Goal: Task Accomplishment & Management: Use online tool/utility

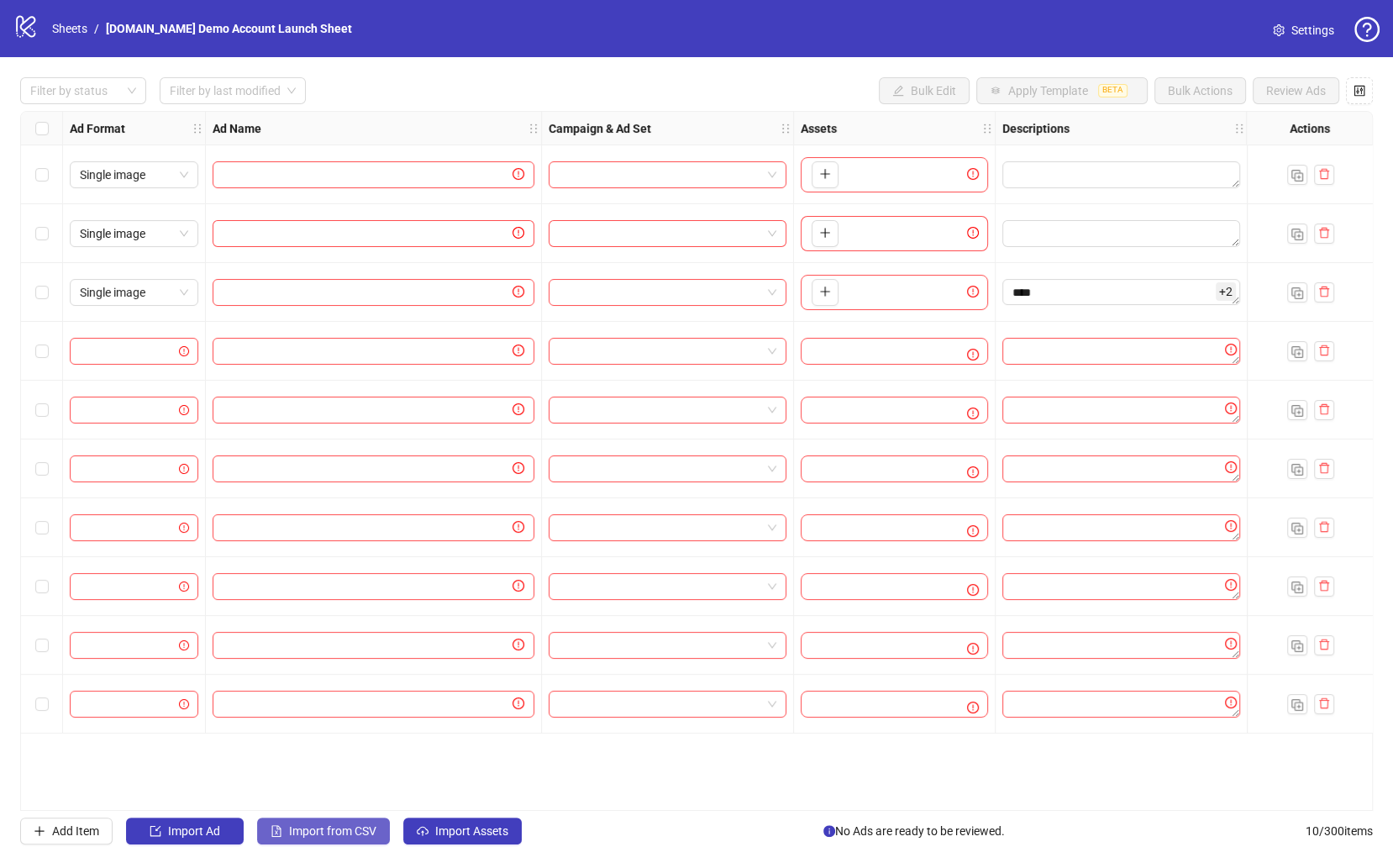
click at [356, 836] on span "Import from CSV" at bounding box center [332, 831] width 87 height 13
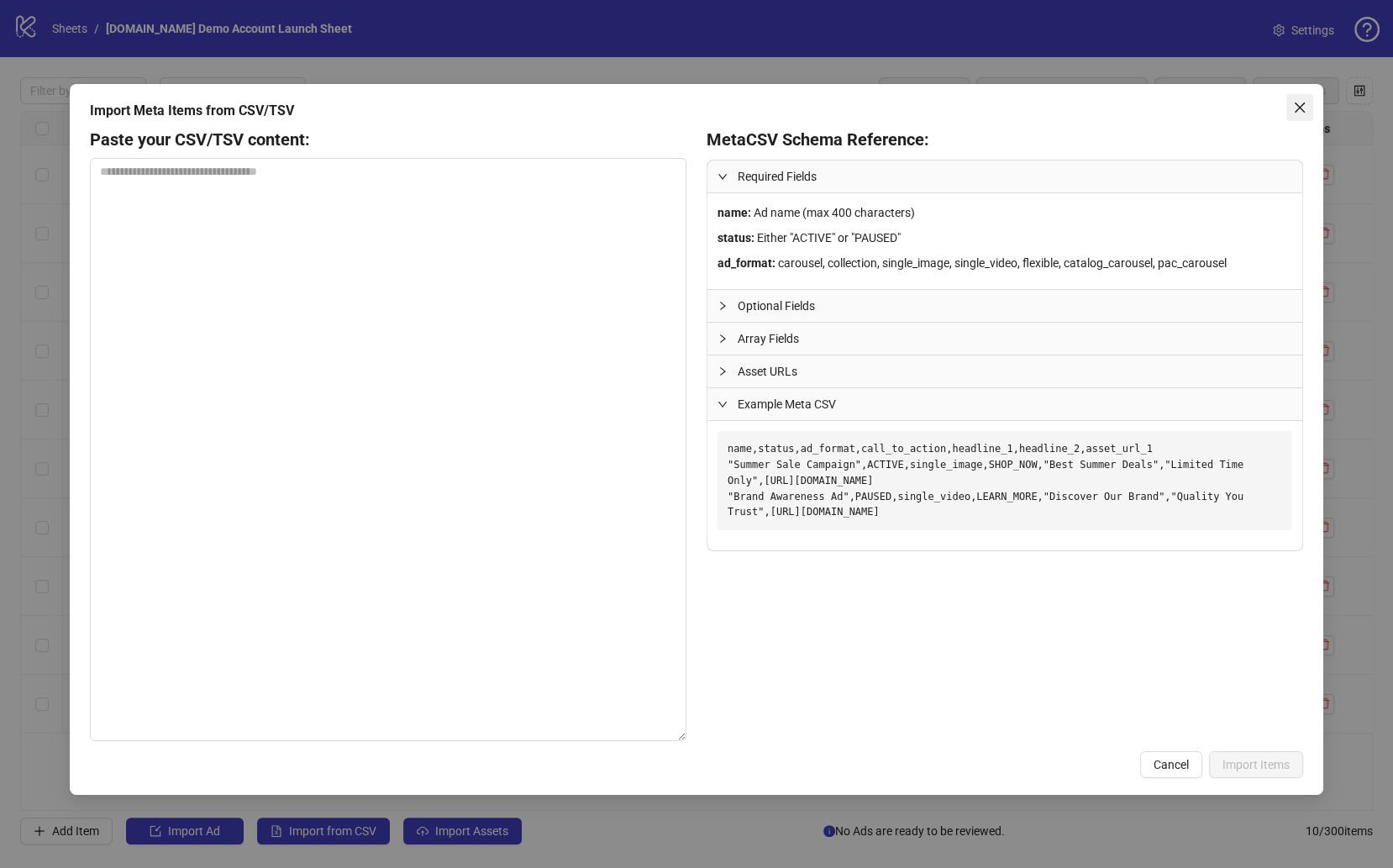
click at [1163, 106] on icon "close" at bounding box center [1299, 108] width 13 height 13
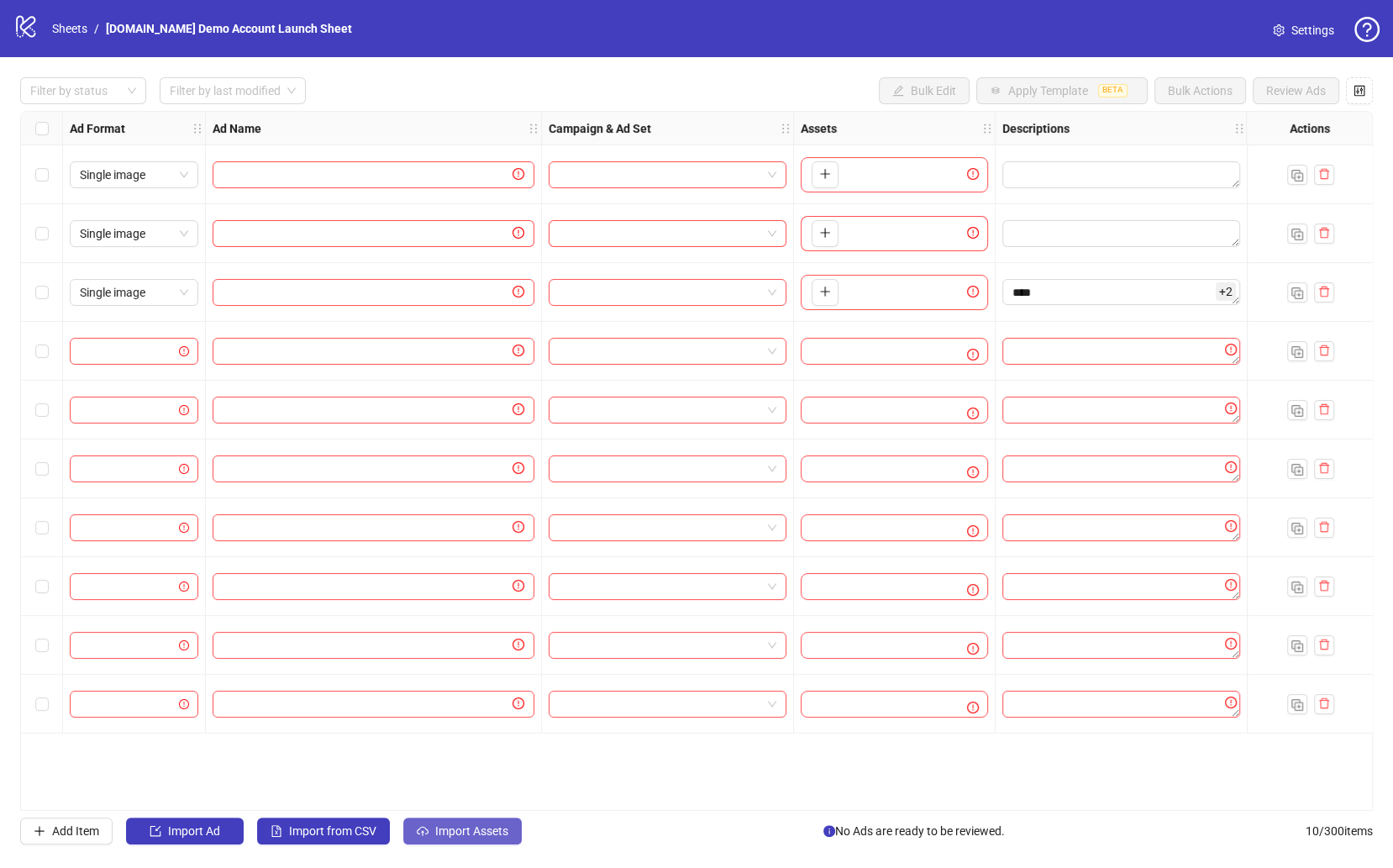
click at [464, 827] on span "Import Assets" at bounding box center [472, 831] width 73 height 13
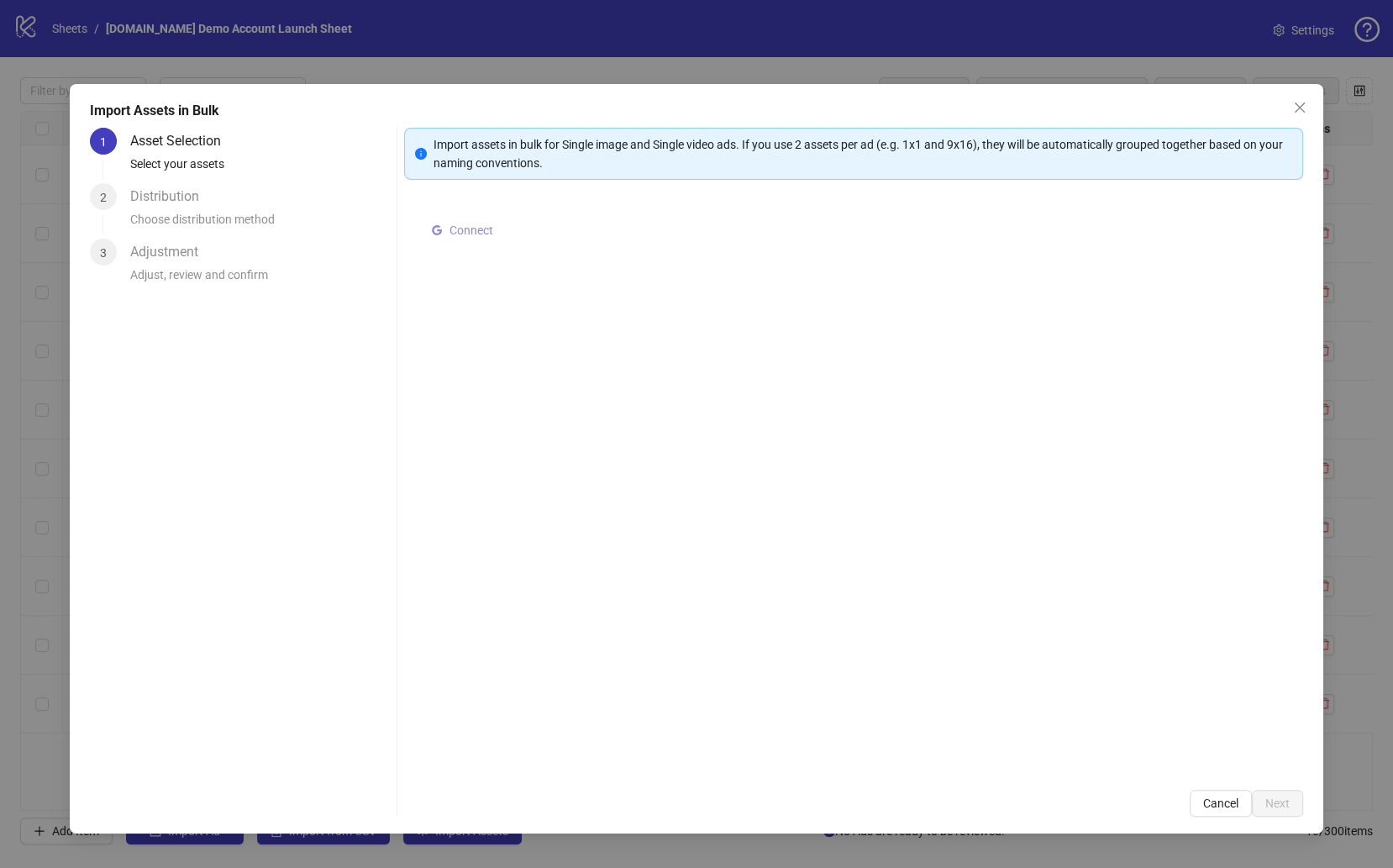
click at [484, 225] on span "Connect" at bounding box center [471, 230] width 44 height 13
click at [535, 223] on button "Select multiple assets to import" at bounding box center [528, 233] width 208 height 27
click at [439, 243] on icon "collapsed" at bounding box center [443, 239] width 10 height 10
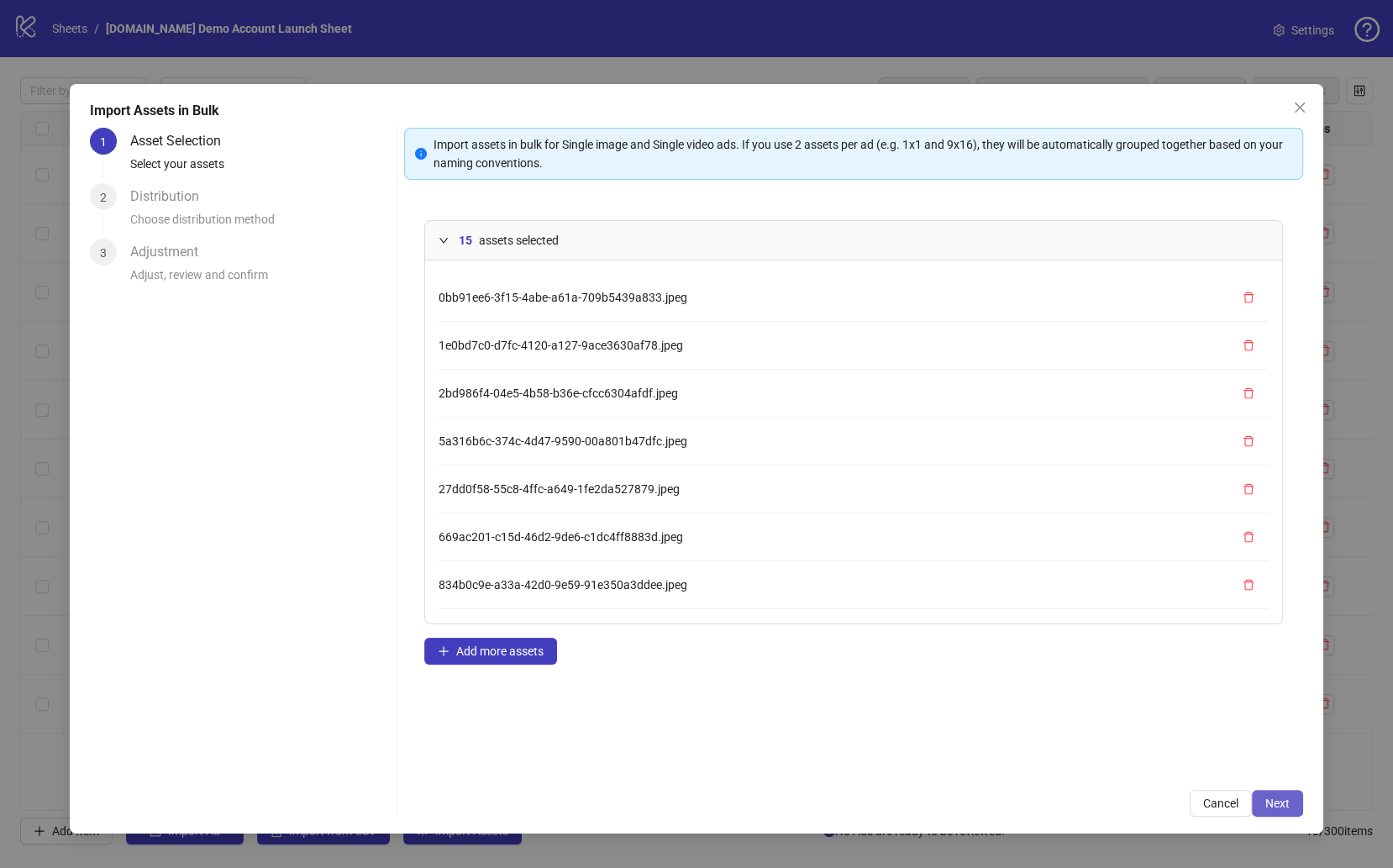
click at [1163, 812] on button "Next" at bounding box center [1277, 803] width 51 height 27
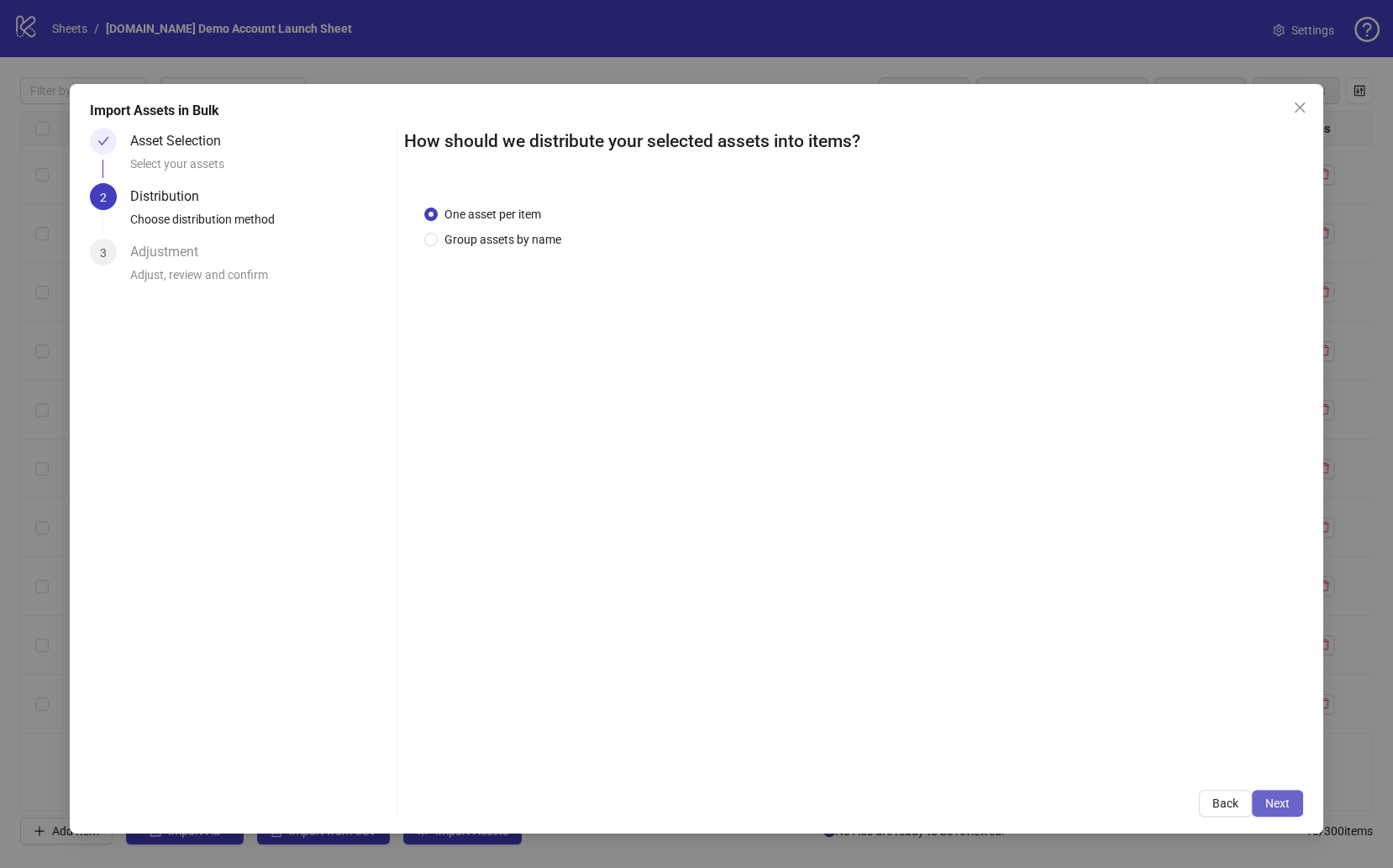
click at [1163, 804] on button "Next" at bounding box center [1277, 803] width 51 height 27
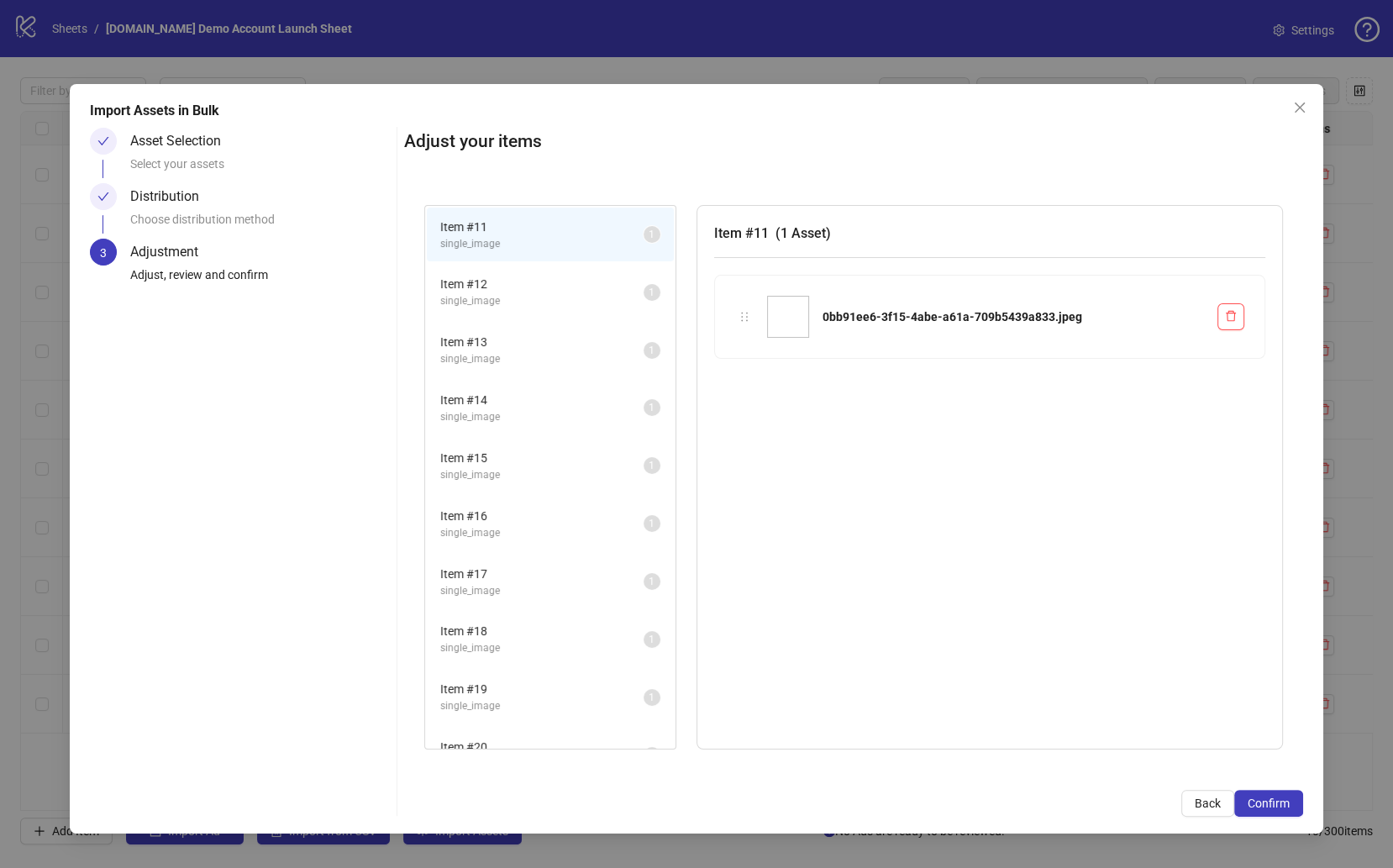
click at [1163, 804] on button "Confirm" at bounding box center [1269, 803] width 69 height 27
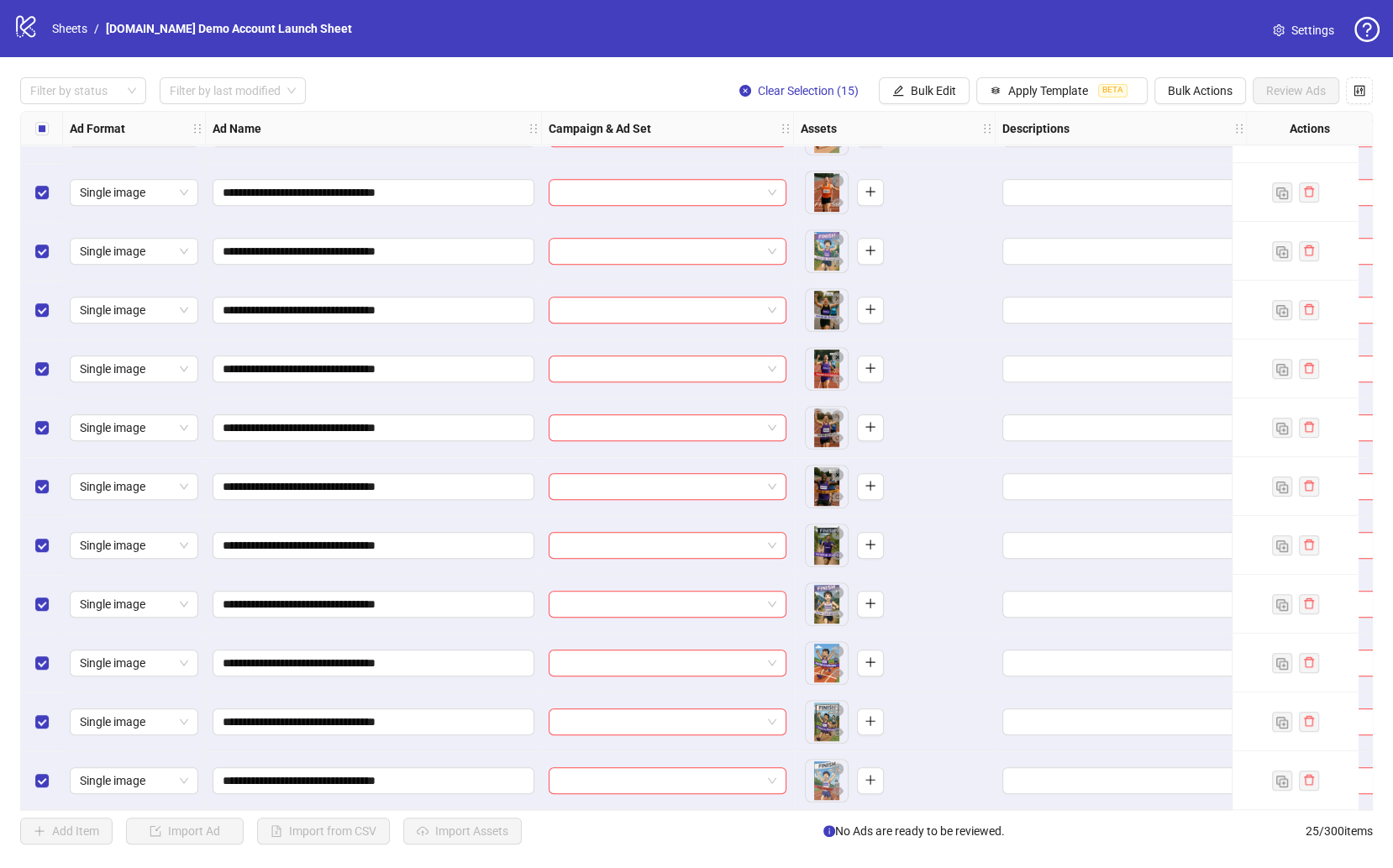
scroll to position [732, 0]
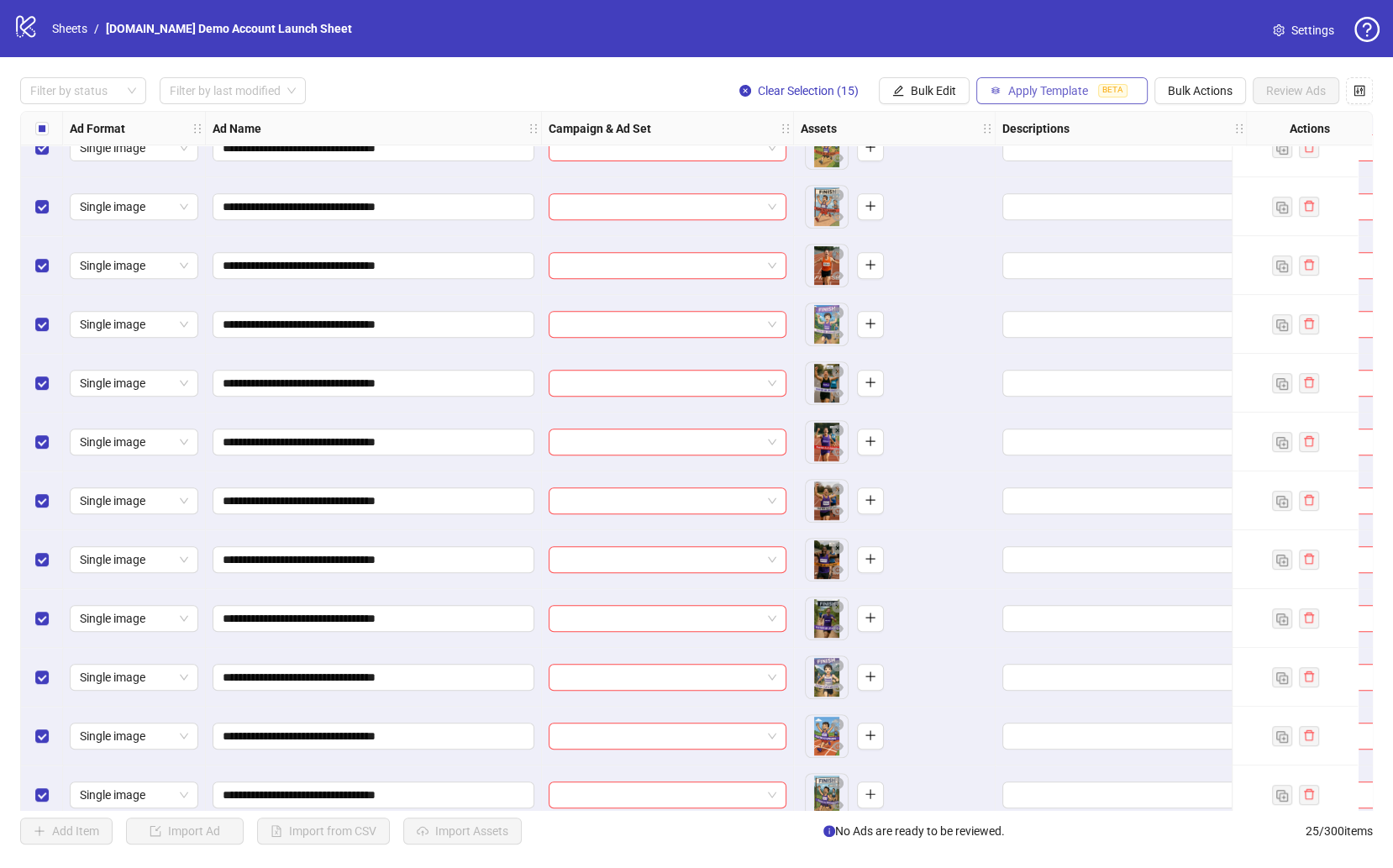
click at [1075, 82] on button "Apply Template BETA" at bounding box center [1061, 91] width 171 height 27
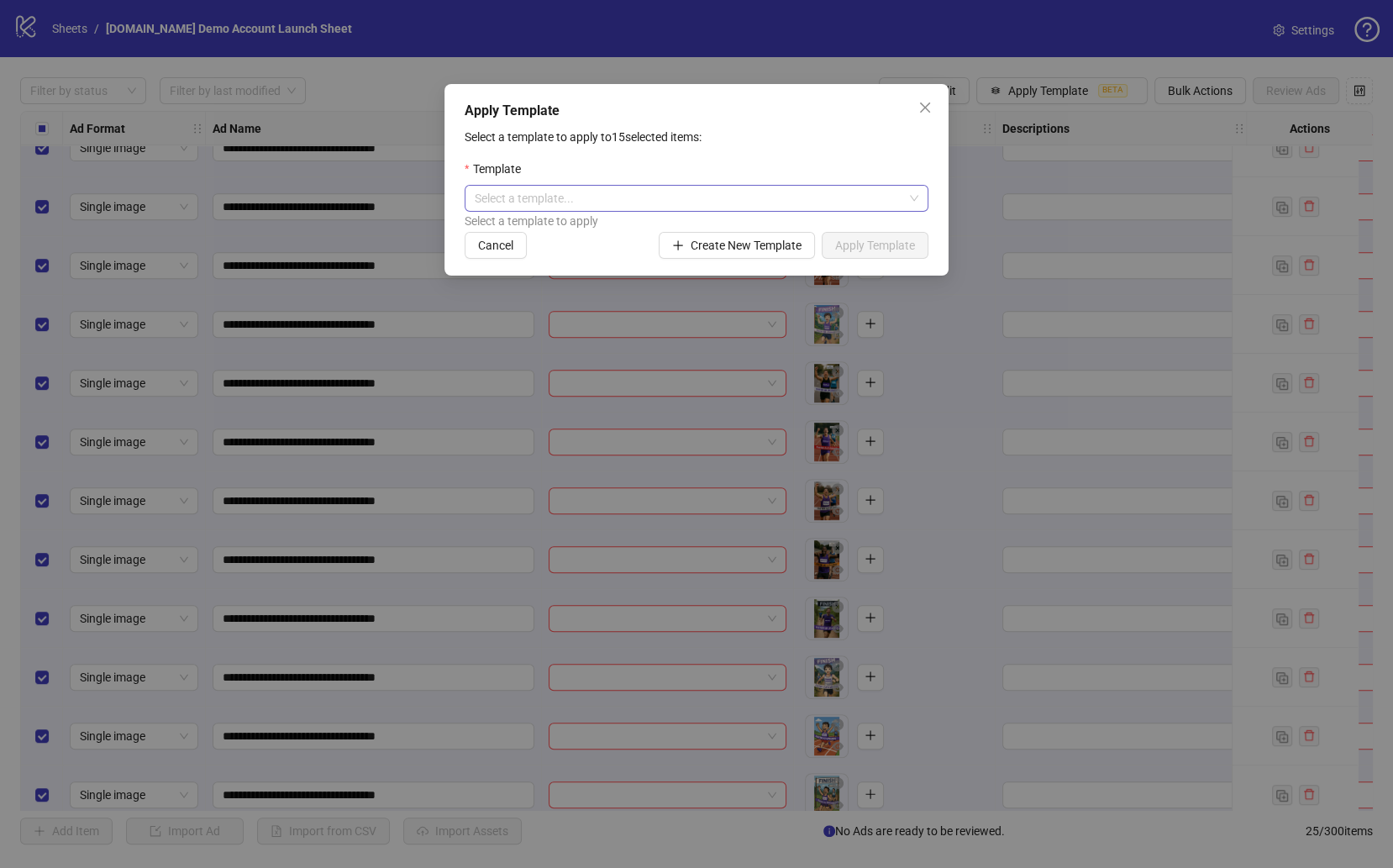
click at [617, 199] on input "search" at bounding box center [689, 197] width 428 height 25
click at [608, 228] on div "Best Seller" at bounding box center [696, 232] width 437 height 19
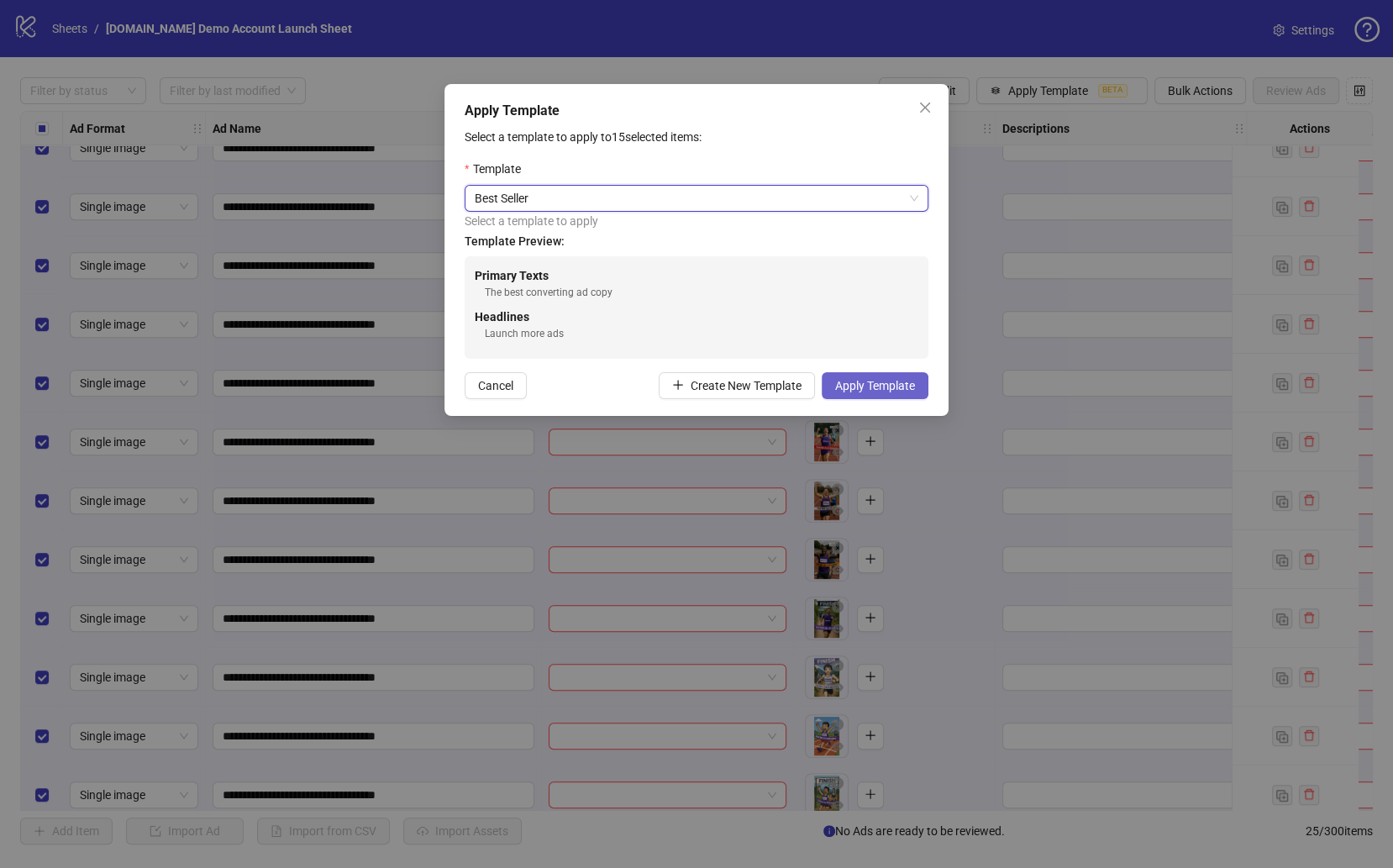
click at [902, 379] on span "Apply Template" at bounding box center [875, 385] width 80 height 13
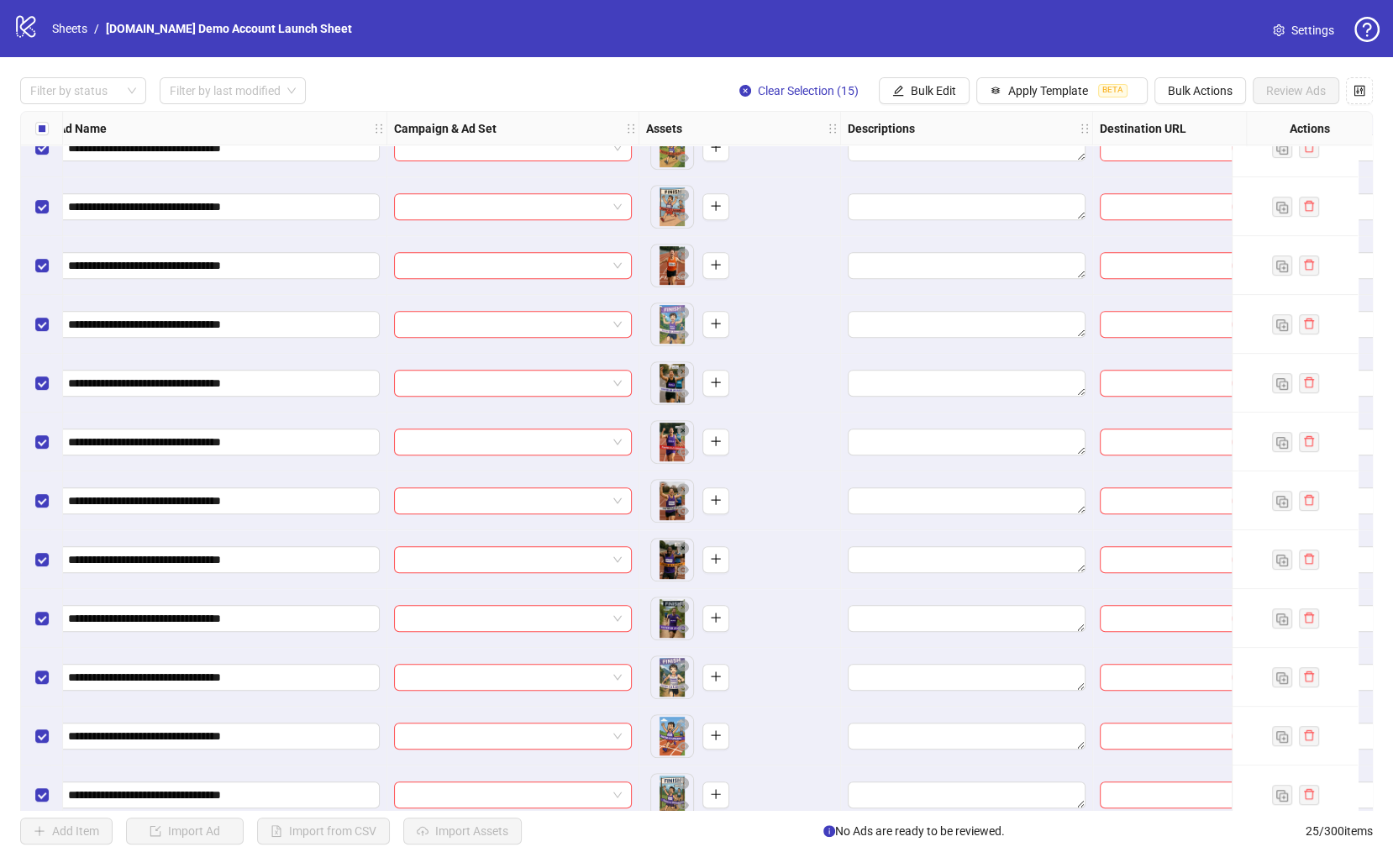
scroll to position [730, 136]
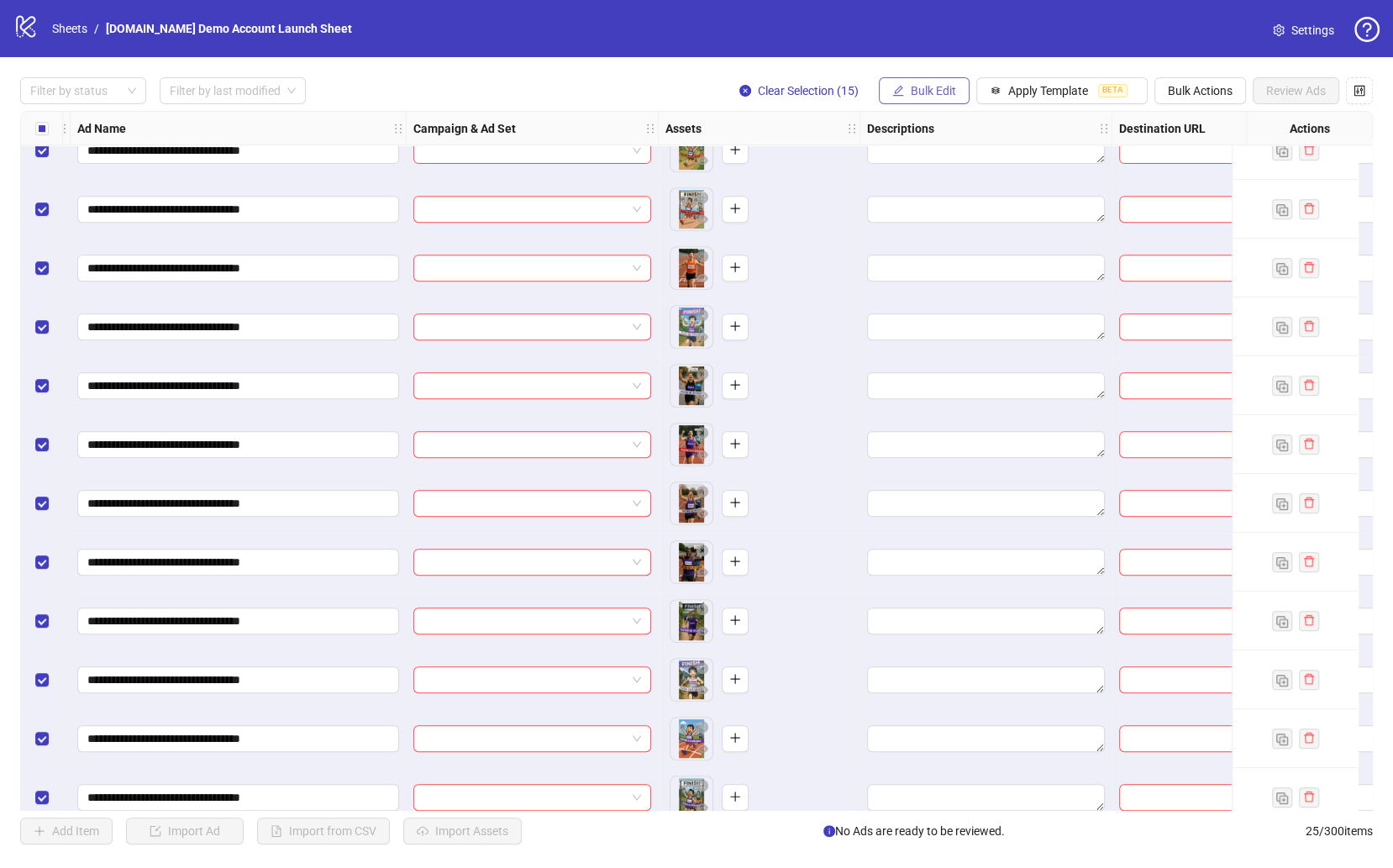
click at [892, 89] on button "Bulk Edit" at bounding box center [923, 91] width 91 height 27
click at [959, 168] on span "Campaign & Ad Set" at bounding box center [943, 178] width 100 height 19
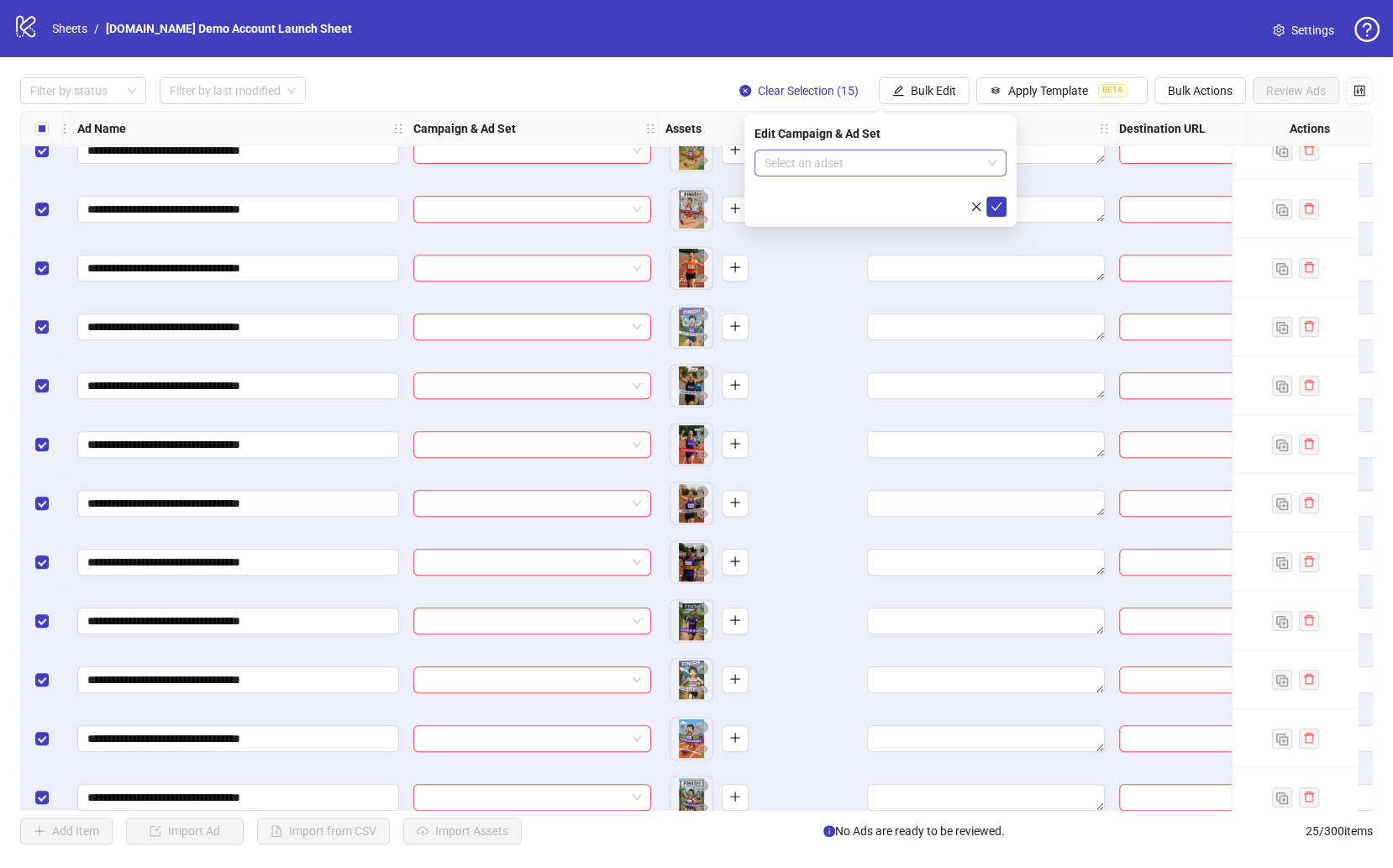
click at [868, 167] on input "search" at bounding box center [873, 163] width 217 height 25
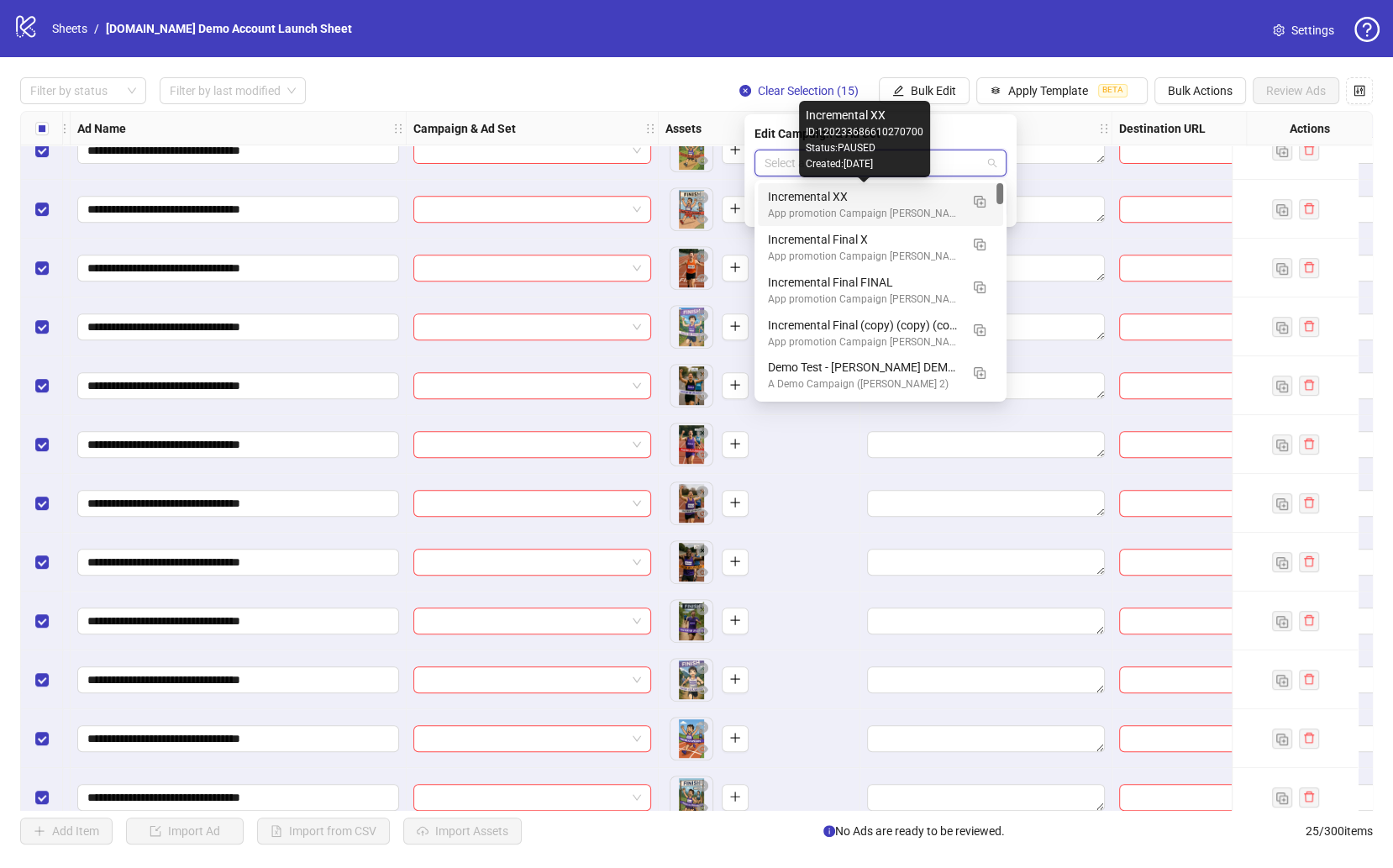
click at [888, 203] on div "Incremental XX" at bounding box center [863, 196] width 192 height 19
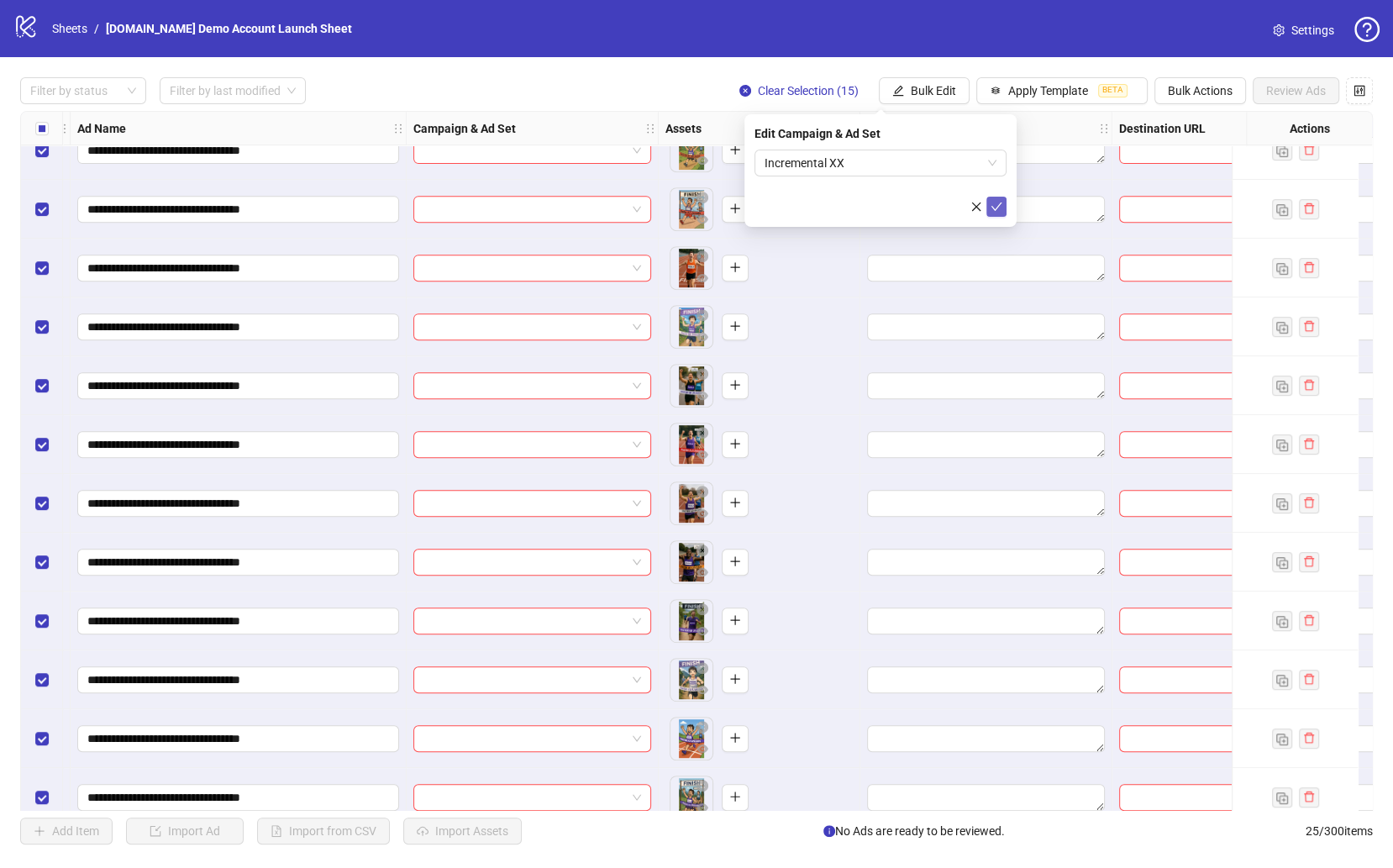
click at [997, 201] on icon "check" at bounding box center [996, 207] width 12 height 12
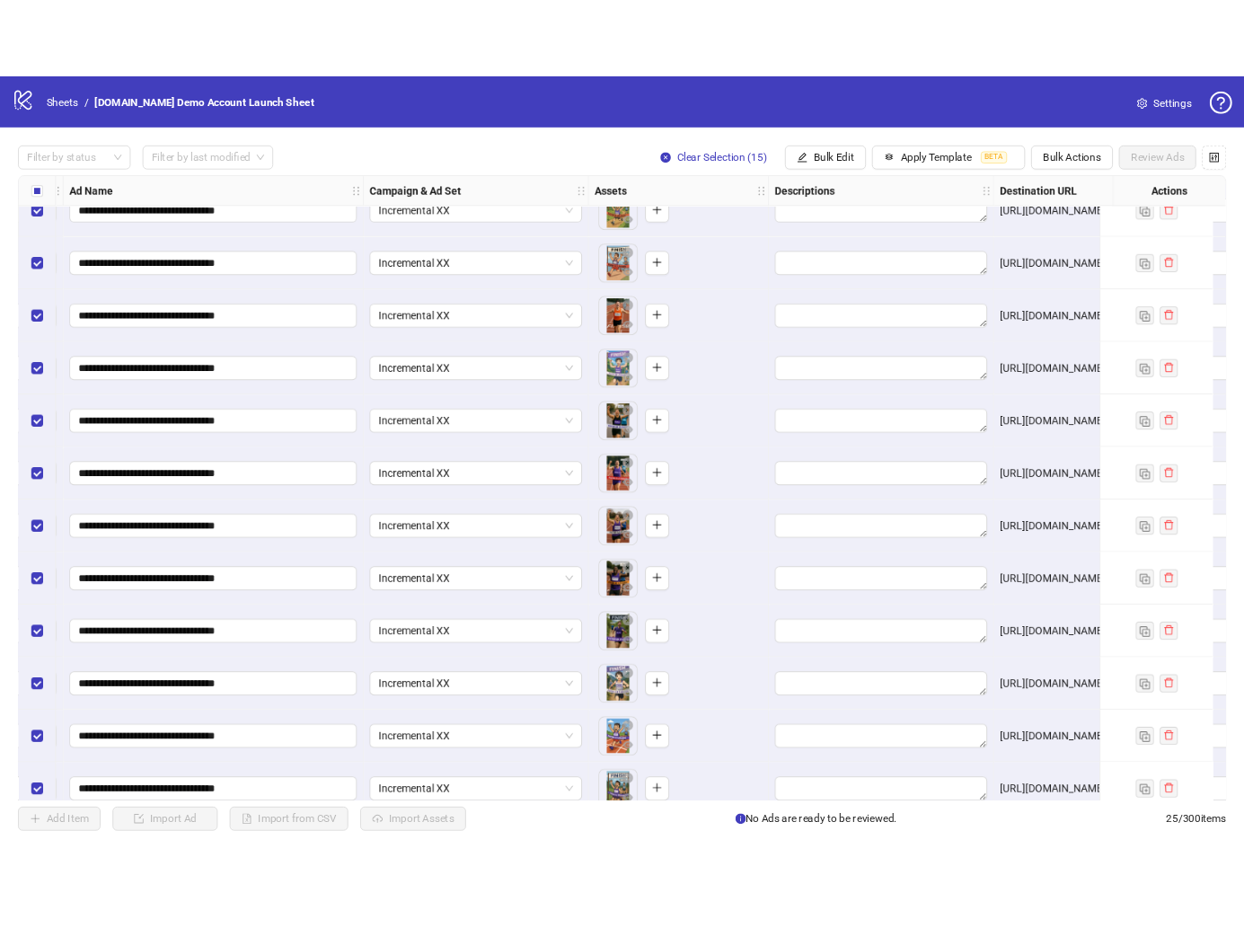
scroll to position [780, 519]
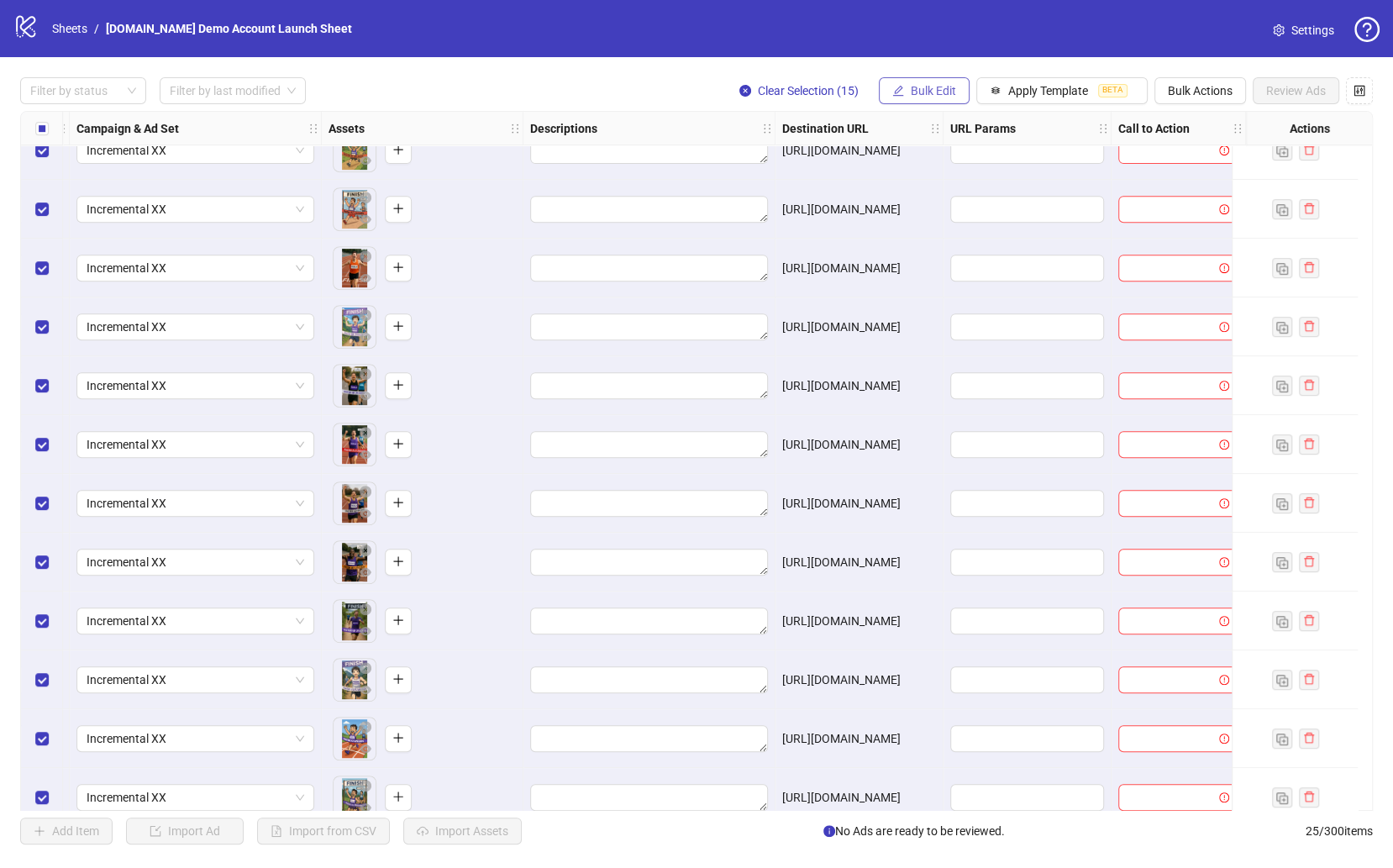
click at [937, 88] on span "Bulk Edit" at bounding box center [933, 91] width 45 height 13
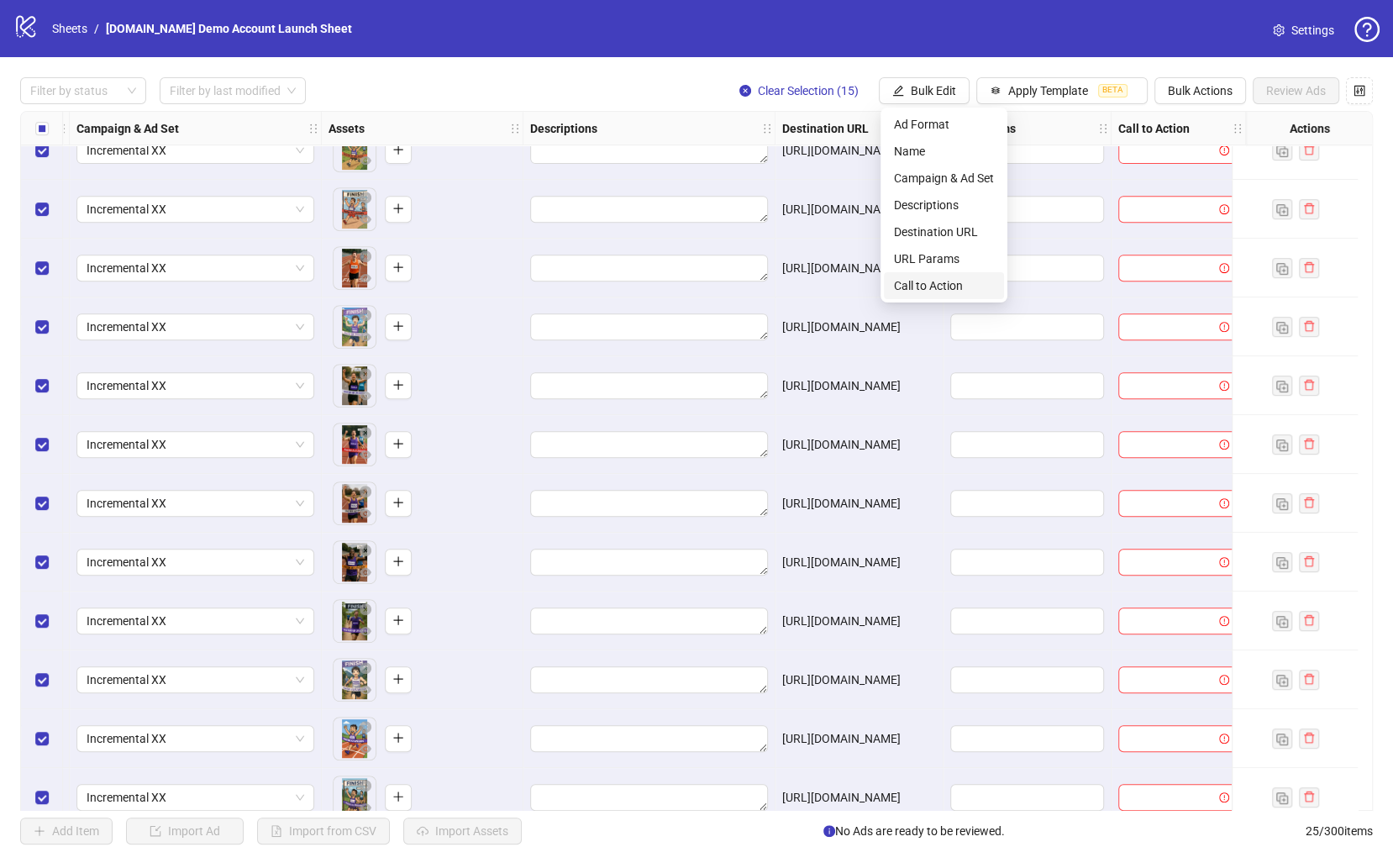
click at [951, 284] on span "Call to Action" at bounding box center [943, 285] width 100 height 19
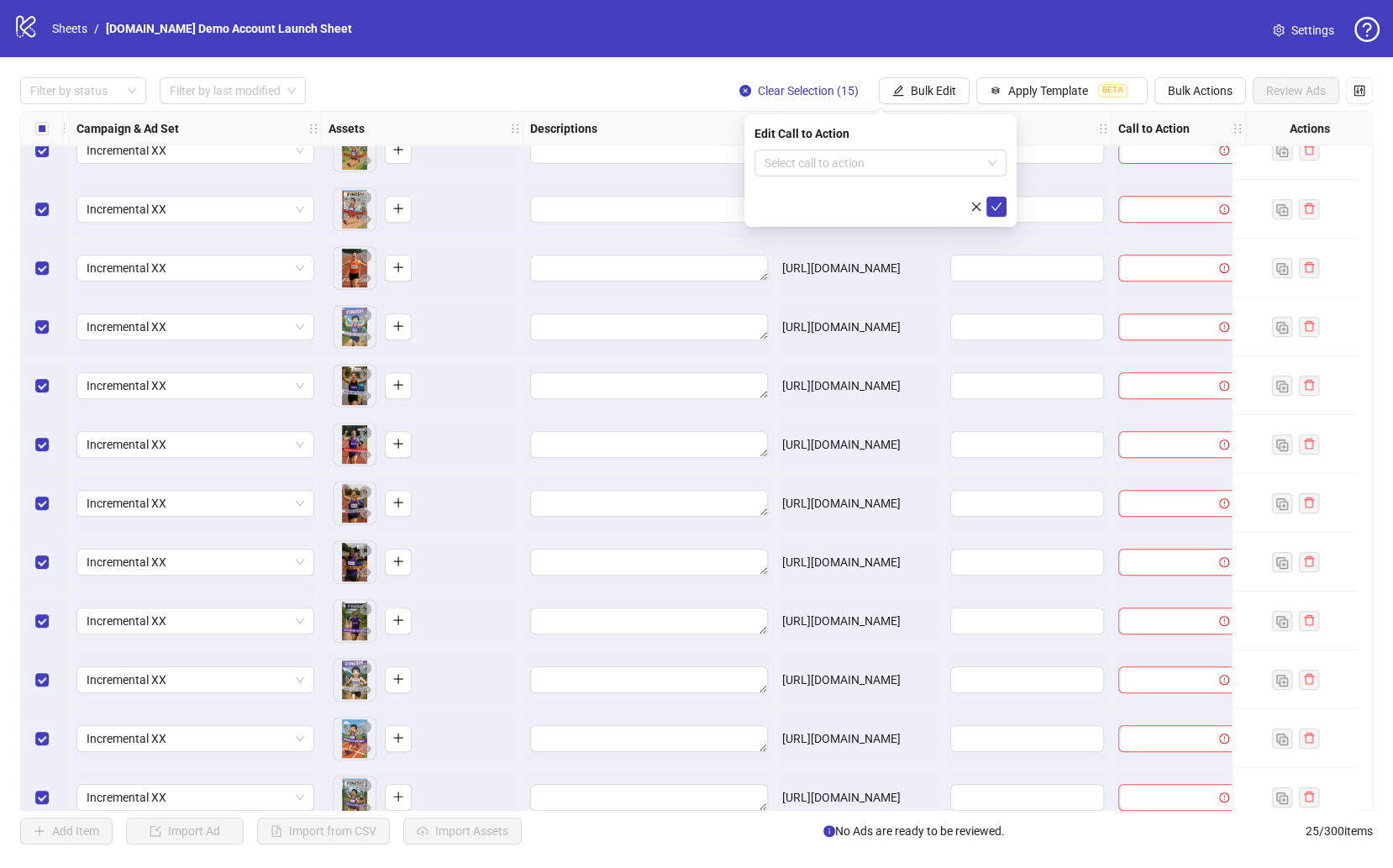
click at [827, 149] on div "Edit Call to Action Select call to action" at bounding box center [880, 170] width 272 height 112
click at [827, 160] on input "search" at bounding box center [873, 163] width 217 height 25
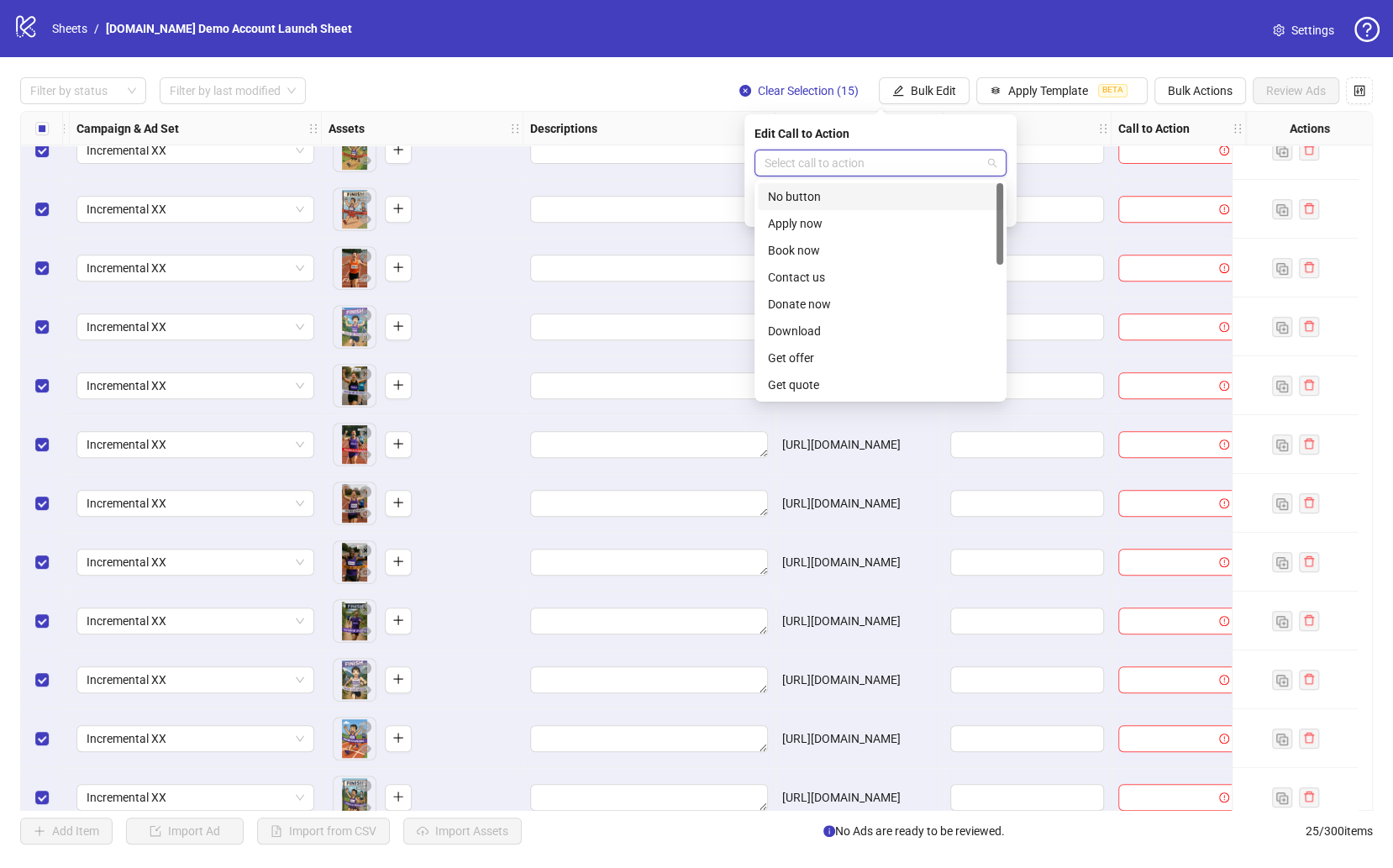
click at [827, 201] on div "No button" at bounding box center [880, 196] width 225 height 19
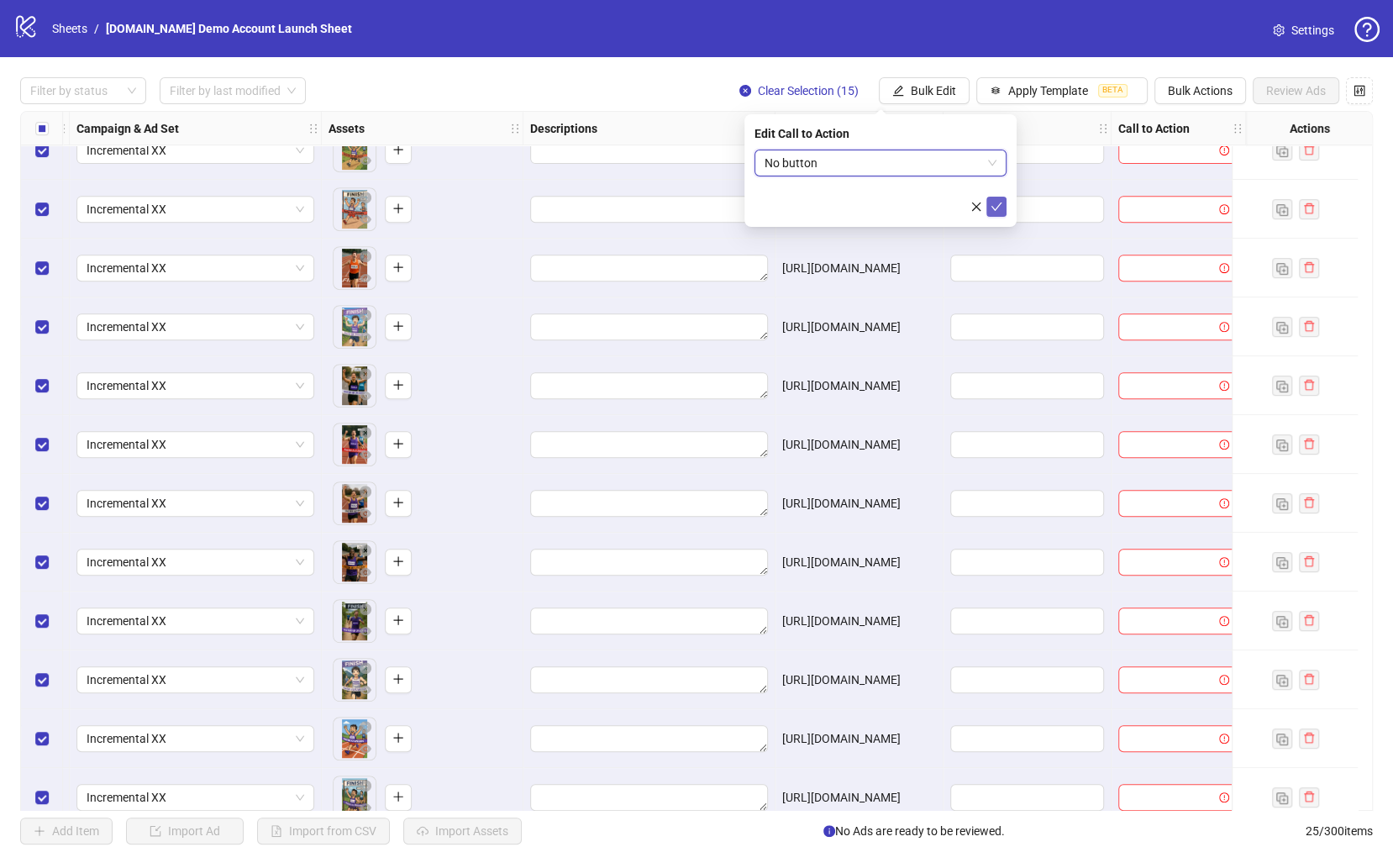
click at [992, 201] on icon "check" at bounding box center [996, 207] width 12 height 12
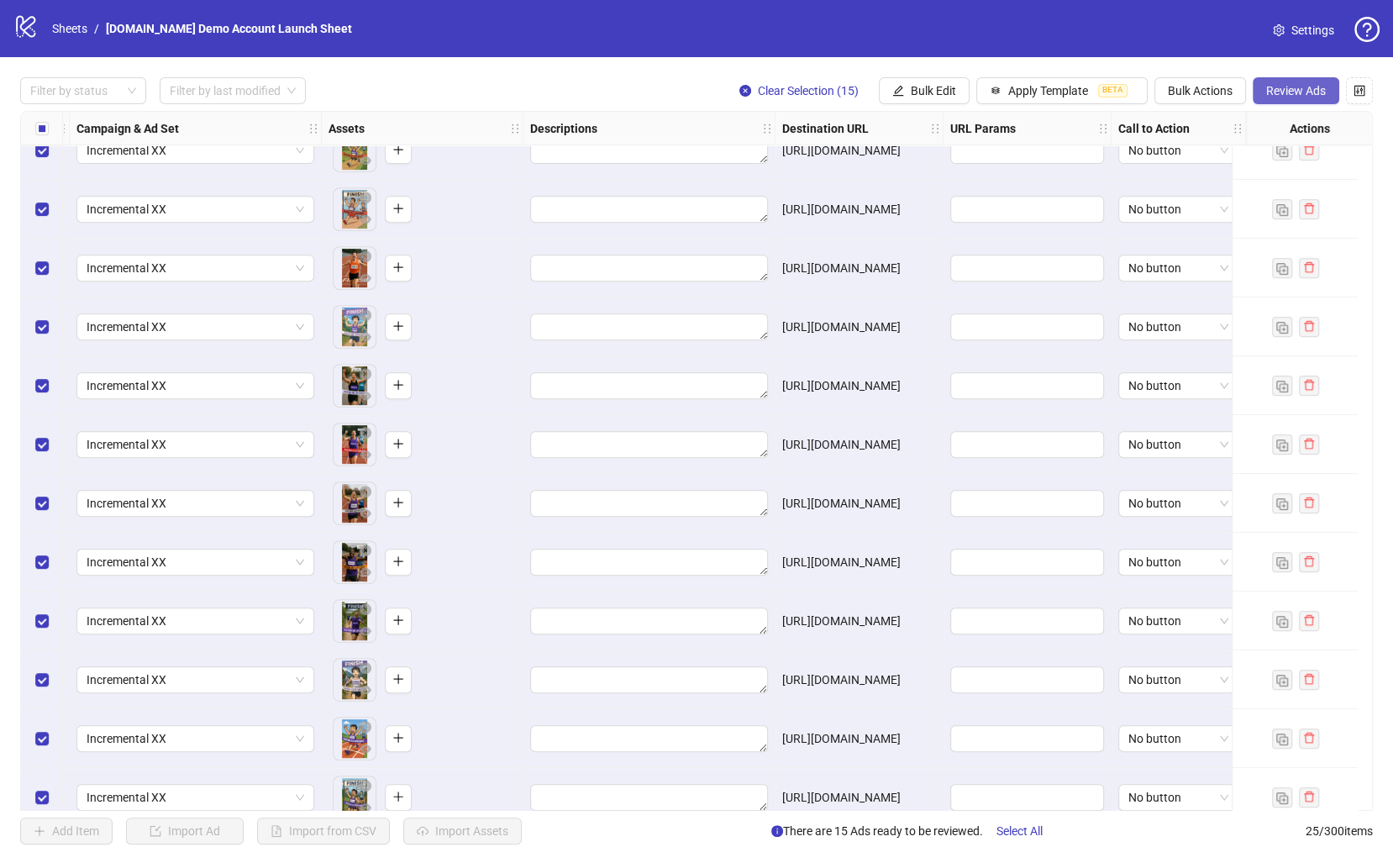
click at [1163, 97] on span "Review Ads" at bounding box center [1296, 91] width 60 height 13
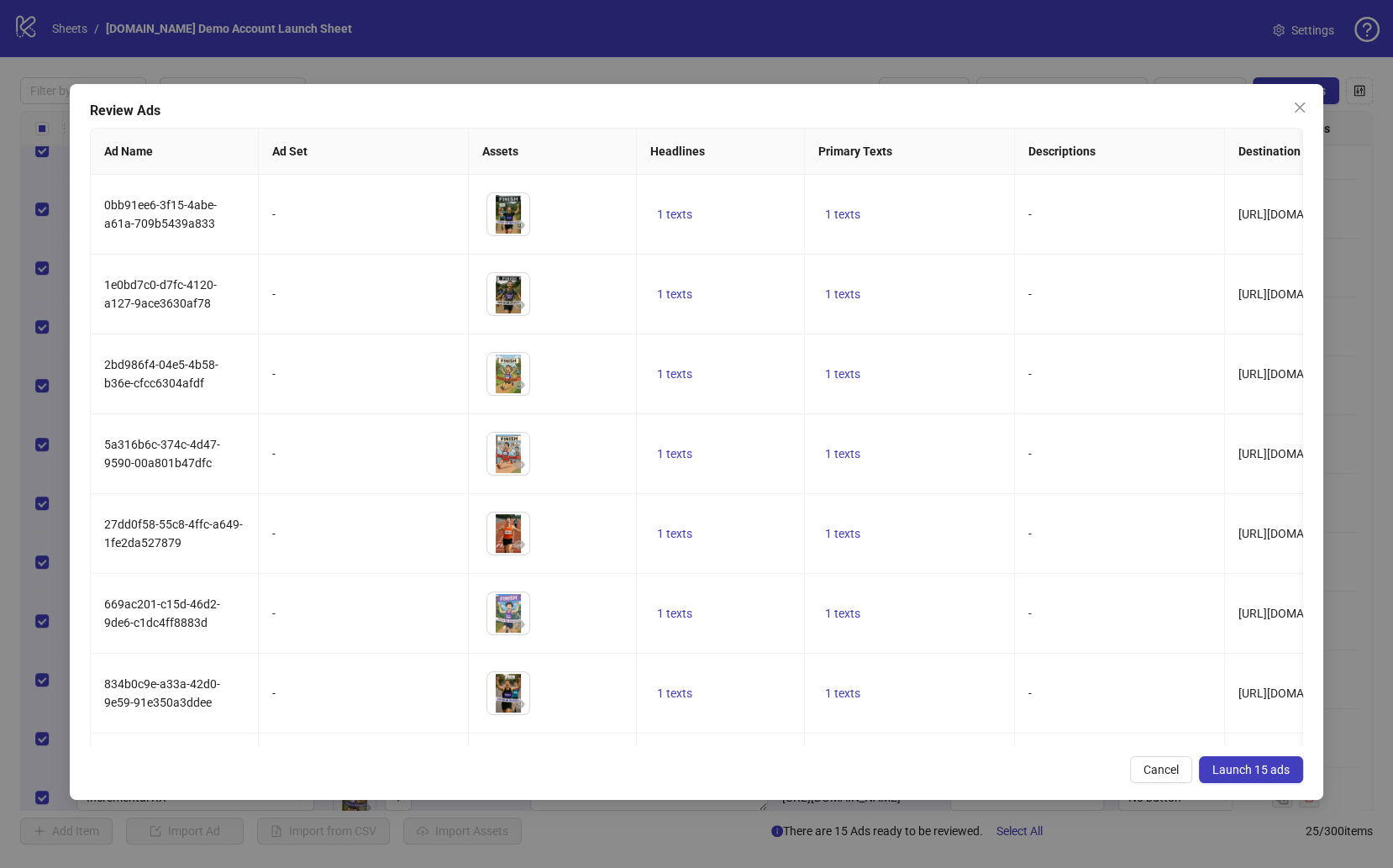
click at [1090, 36] on div "Review Ads Ad Name Ad Set Assets Headlines Primary Texts Descriptions Destinati…" at bounding box center [696, 434] width 1393 height 868
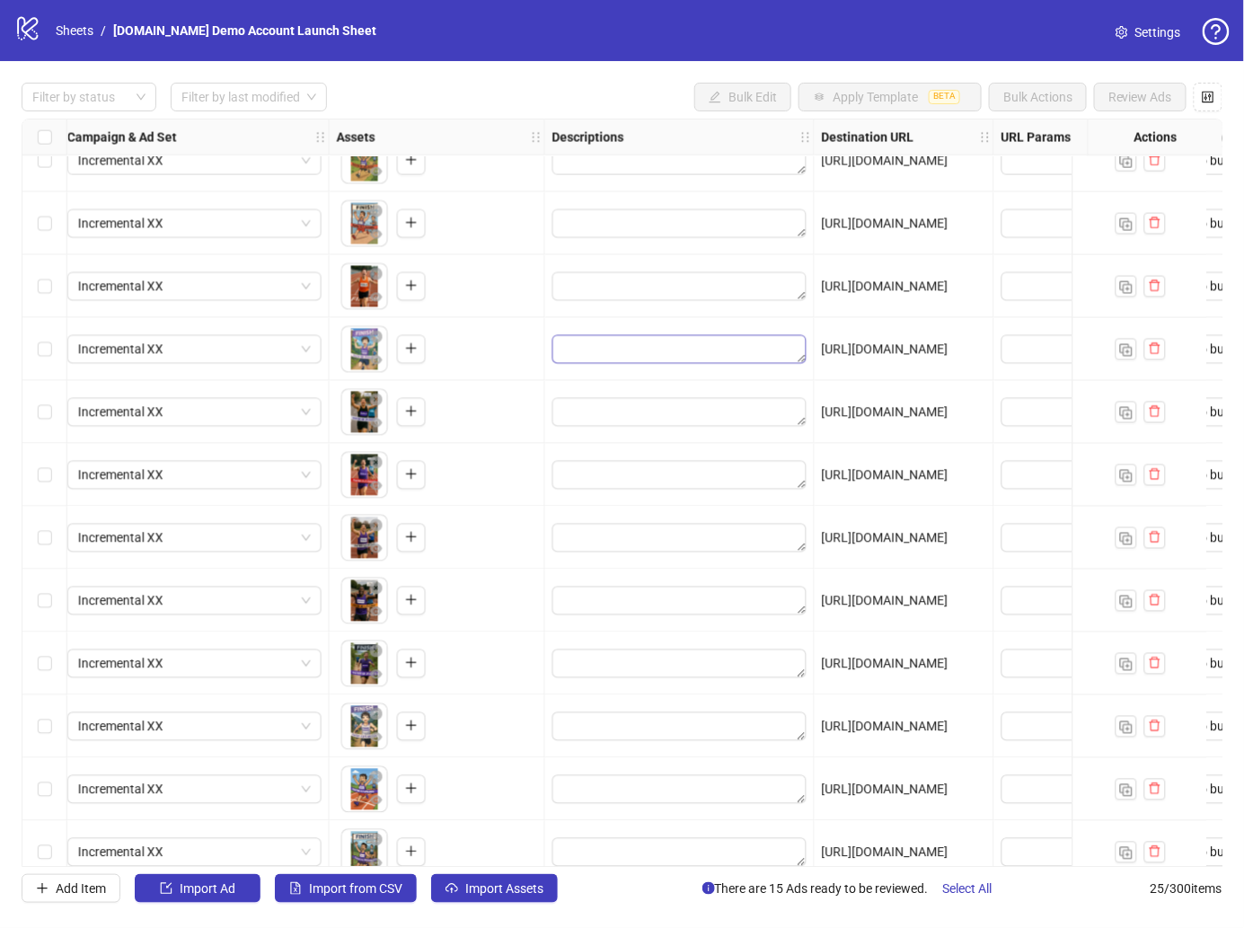
scroll to position [780, 764]
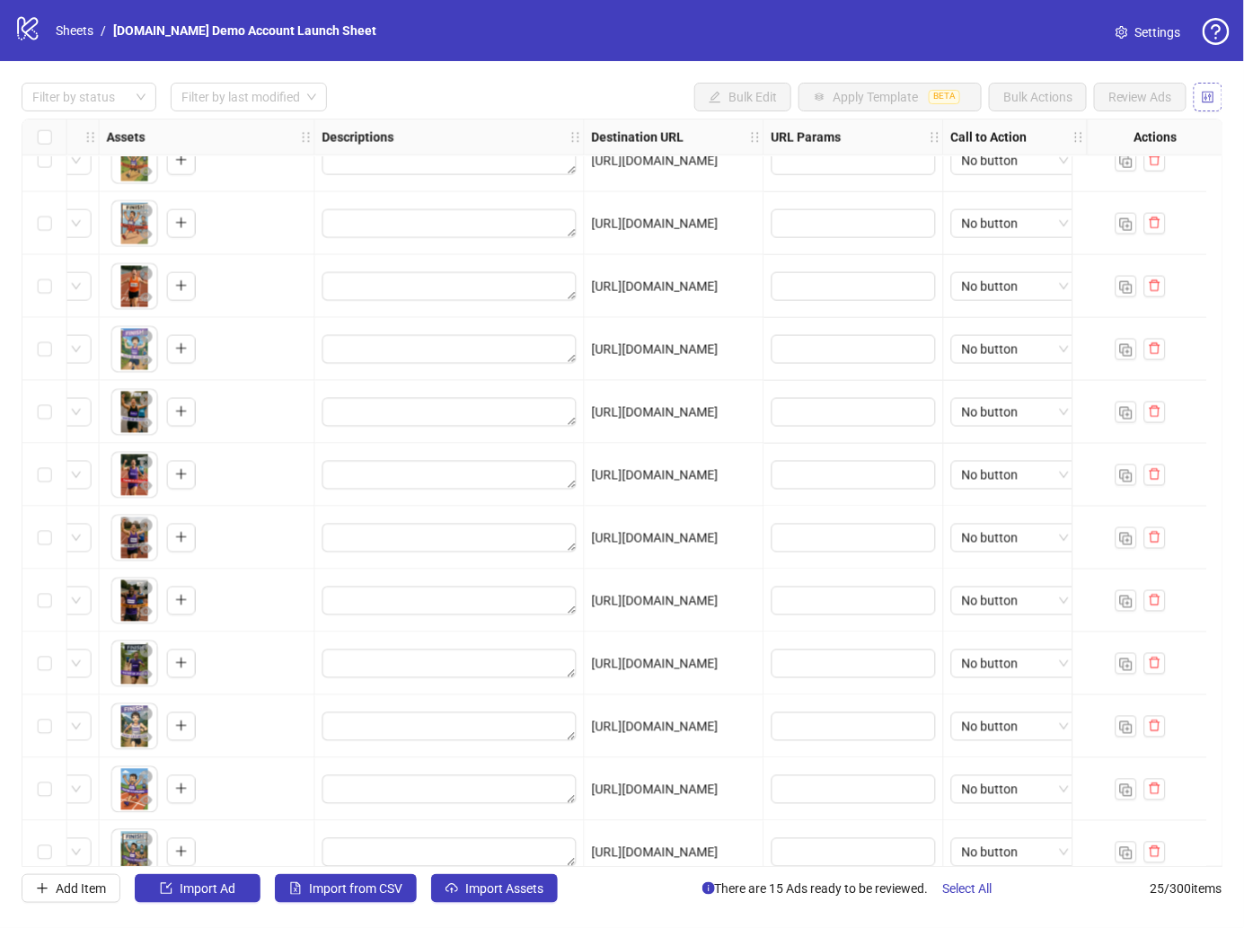
click at [1210, 96] on icon "control" at bounding box center [1208, 97] width 12 height 12
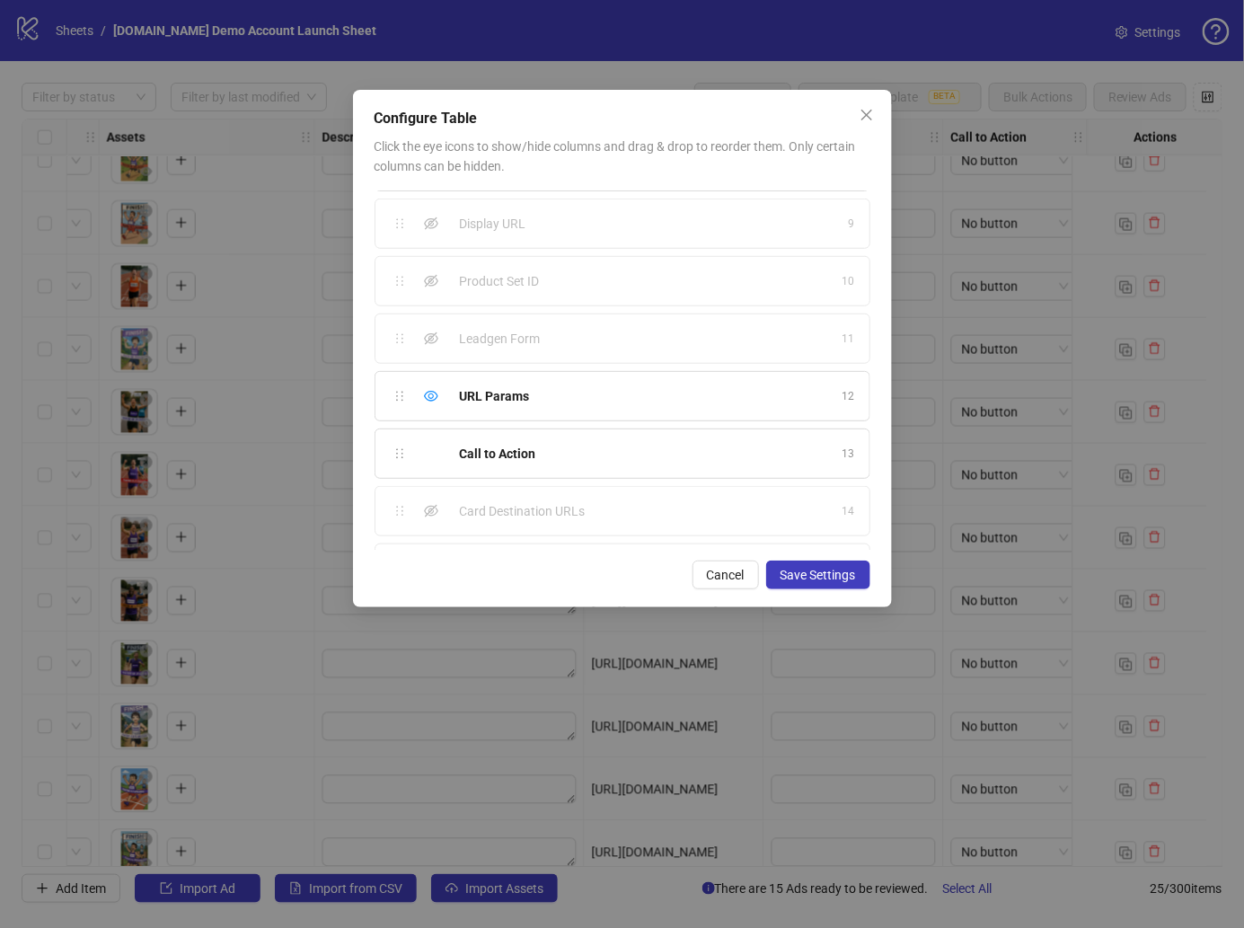
scroll to position [413, 0]
click at [863, 117] on icon "close" at bounding box center [865, 115] width 11 height 11
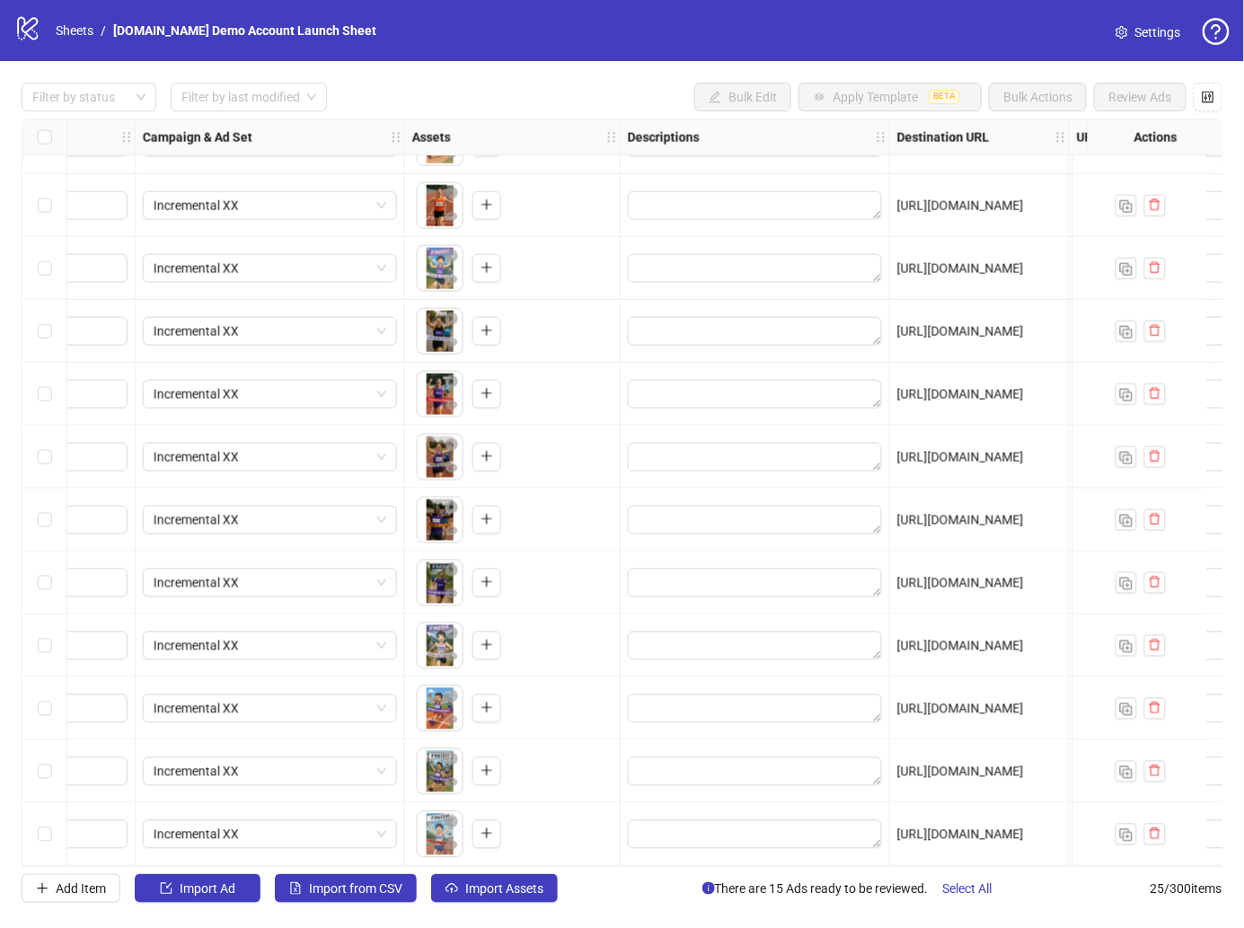
scroll to position [863, 443]
